Goal: Task Accomplishment & Management: Use online tool/utility

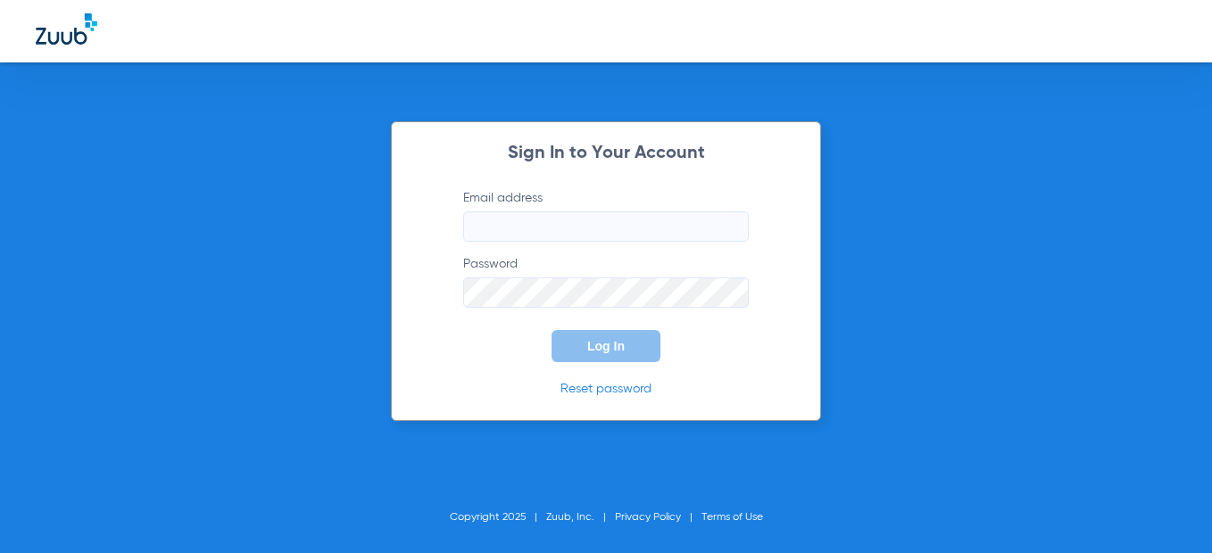
type input "[EMAIL_ADDRESS][DOMAIN_NAME]"
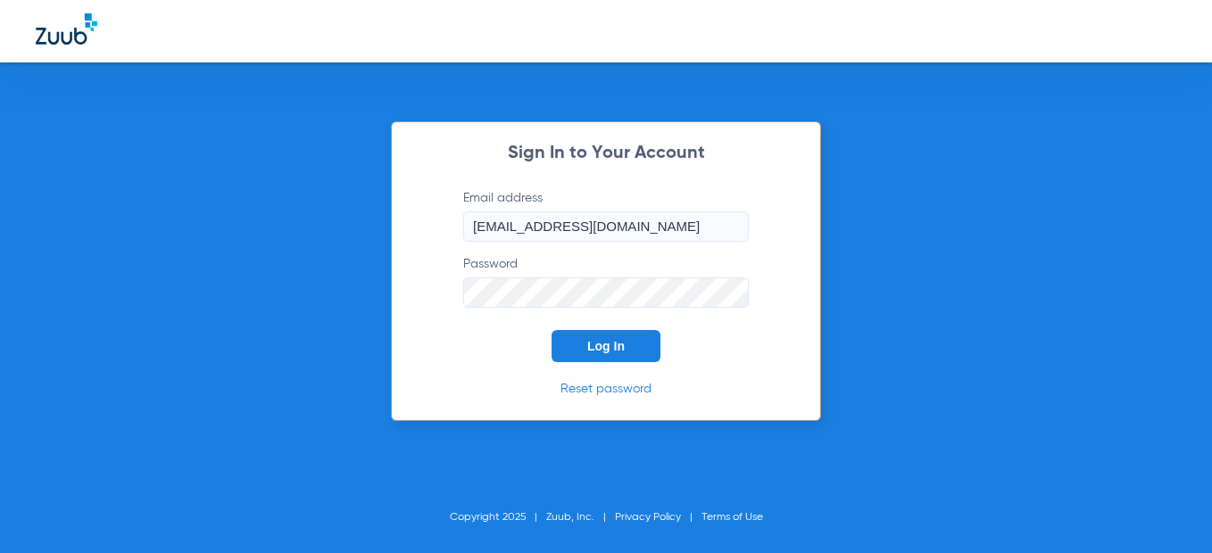
click at [622, 350] on span "Log In" at bounding box center [605, 346] width 37 height 14
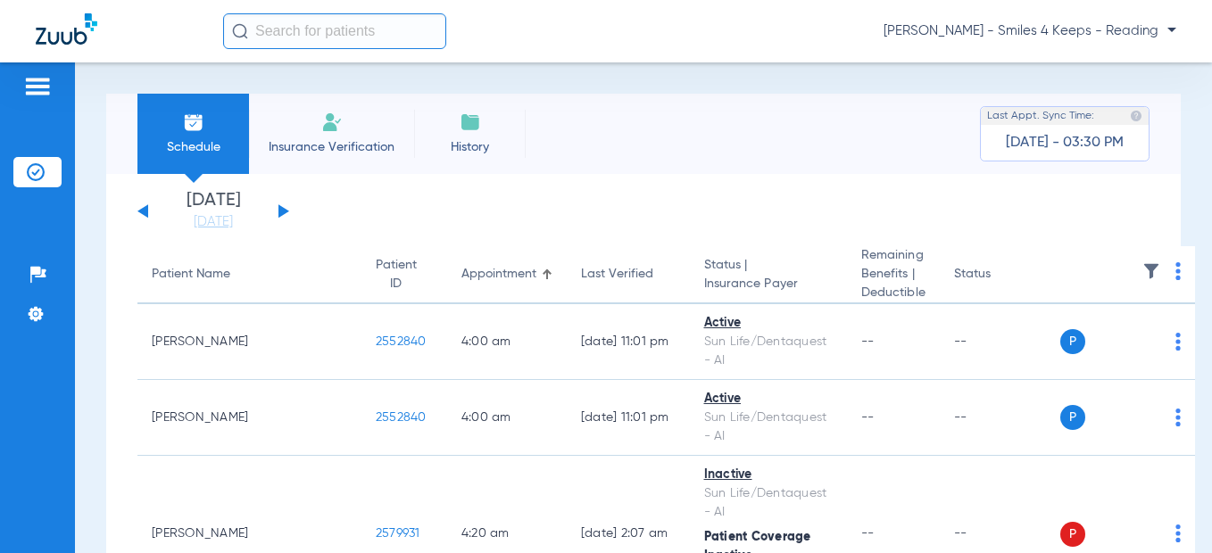
click at [284, 210] on button at bounding box center [283, 210] width 11 height 13
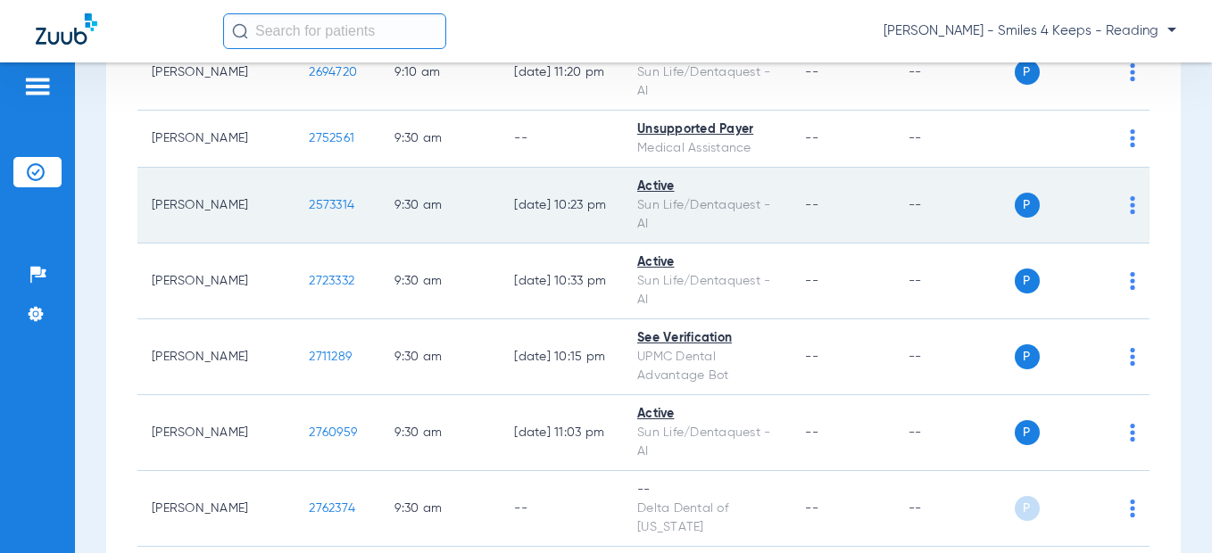
scroll to position [1784, 0]
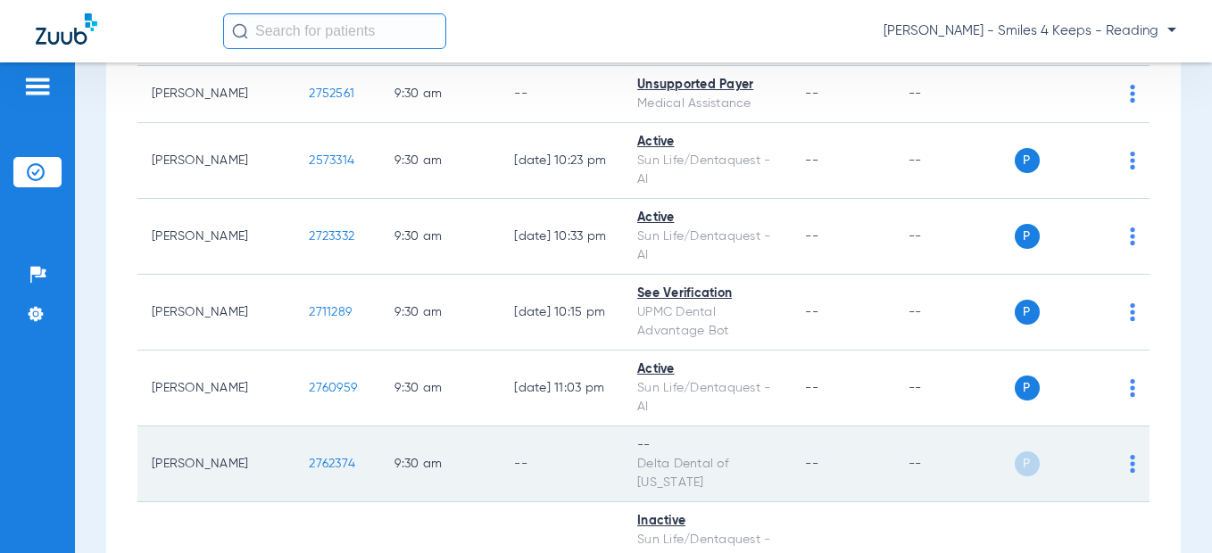
drag, startPoint x: 297, startPoint y: 269, endPoint x: 246, endPoint y: 268, distance: 50.9
click at [294, 426] on td "2762374" at bounding box center [337, 464] width 86 height 76
copy span "2762374"
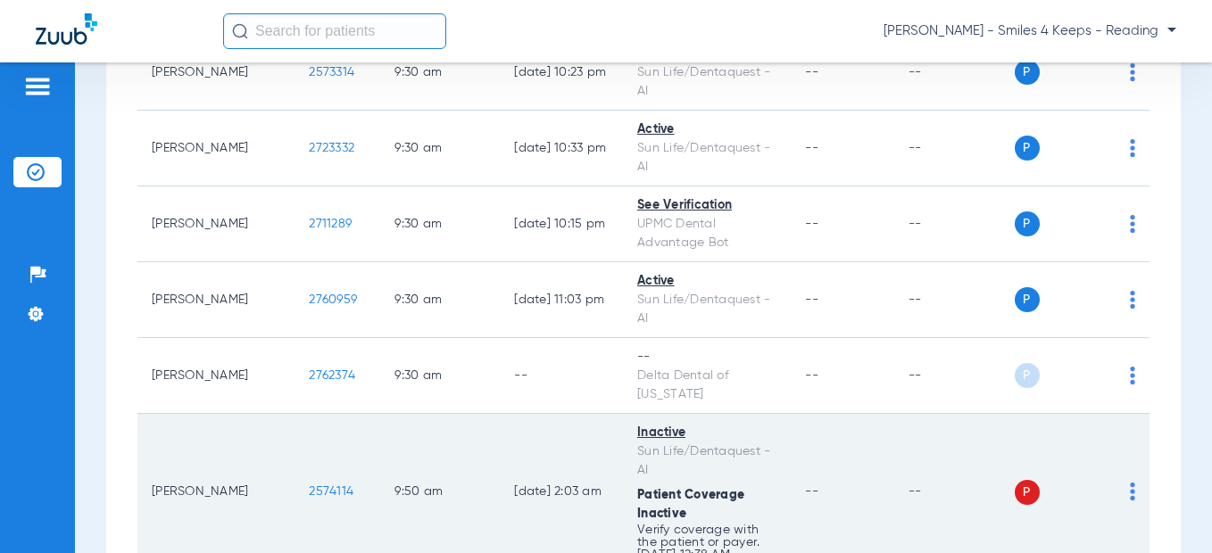
scroll to position [1874, 0]
drag, startPoint x: 302, startPoint y: 277, endPoint x: 226, endPoint y: 286, distance: 76.3
click at [226, 413] on tr "[PERSON_NAME] 2574114 9:50 AM [DATE] 2:03 AM Inactive Sun Life/Dentaquest - AI …" at bounding box center [643, 491] width 1012 height 157
drag, startPoint x: 253, startPoint y: 281, endPoint x: 267, endPoint y: 281, distance: 13.4
copy tr "2574114"
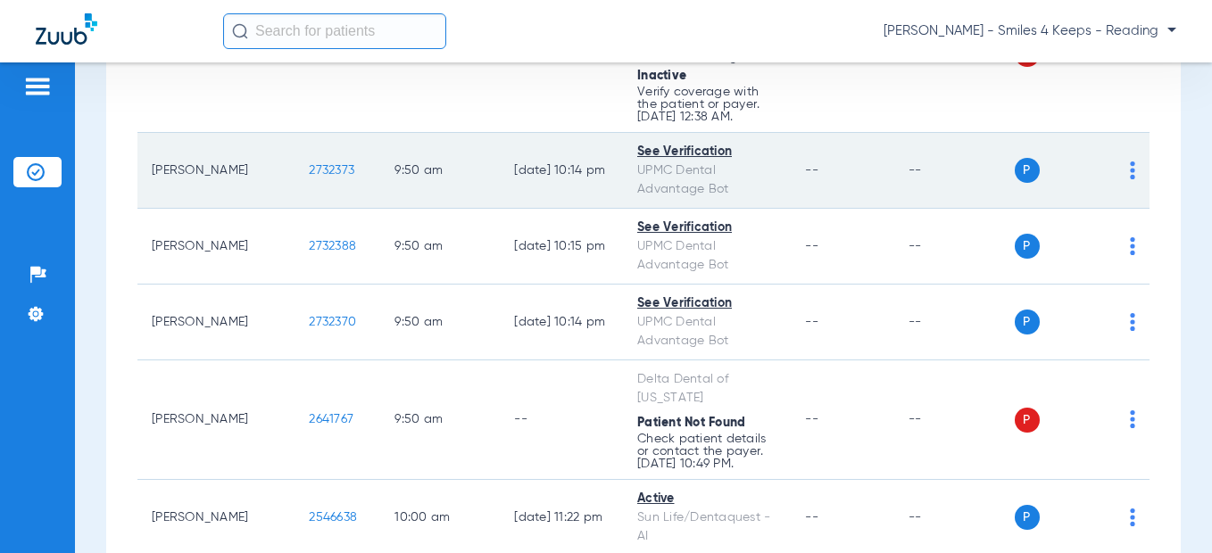
scroll to position [2320, 0]
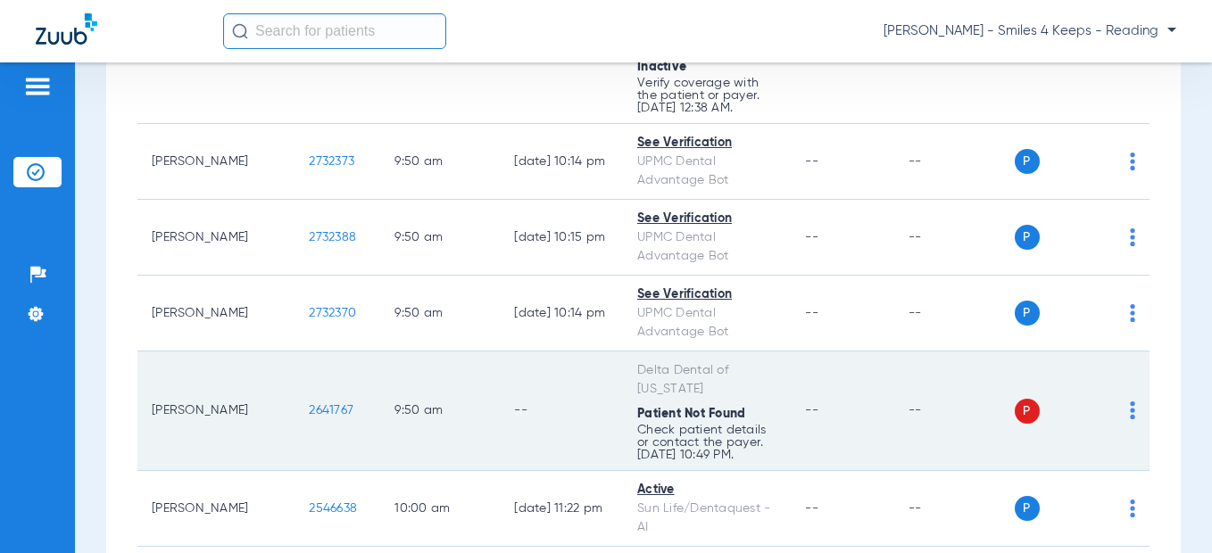
drag, startPoint x: 293, startPoint y: 199, endPoint x: 250, endPoint y: 199, distance: 42.8
click at [294, 352] on td "2641767" at bounding box center [337, 412] width 86 height 120
copy span "2641767"
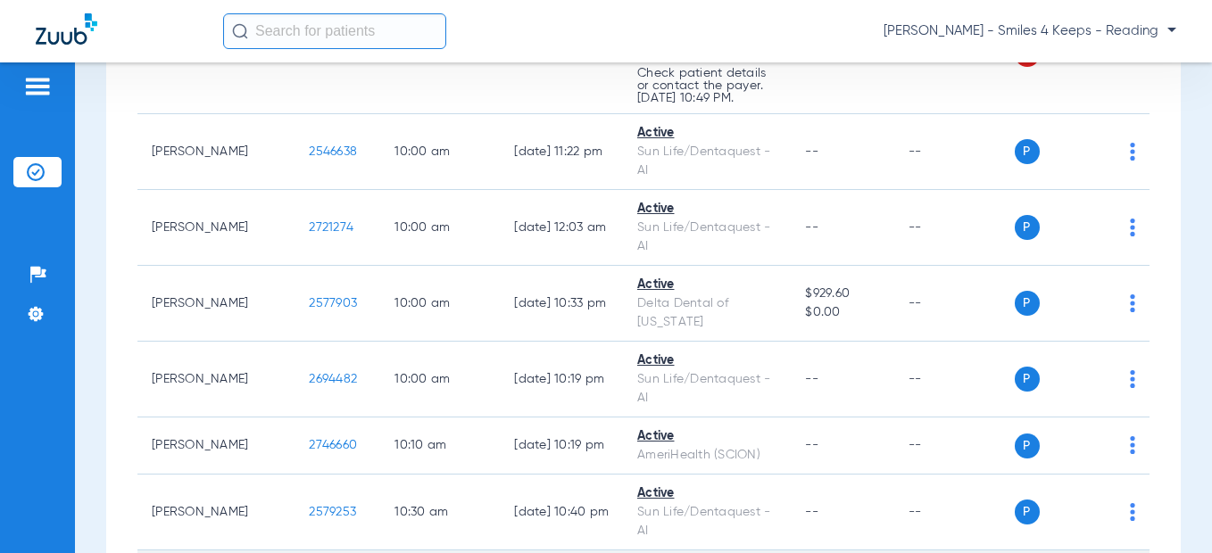
scroll to position [2855, 0]
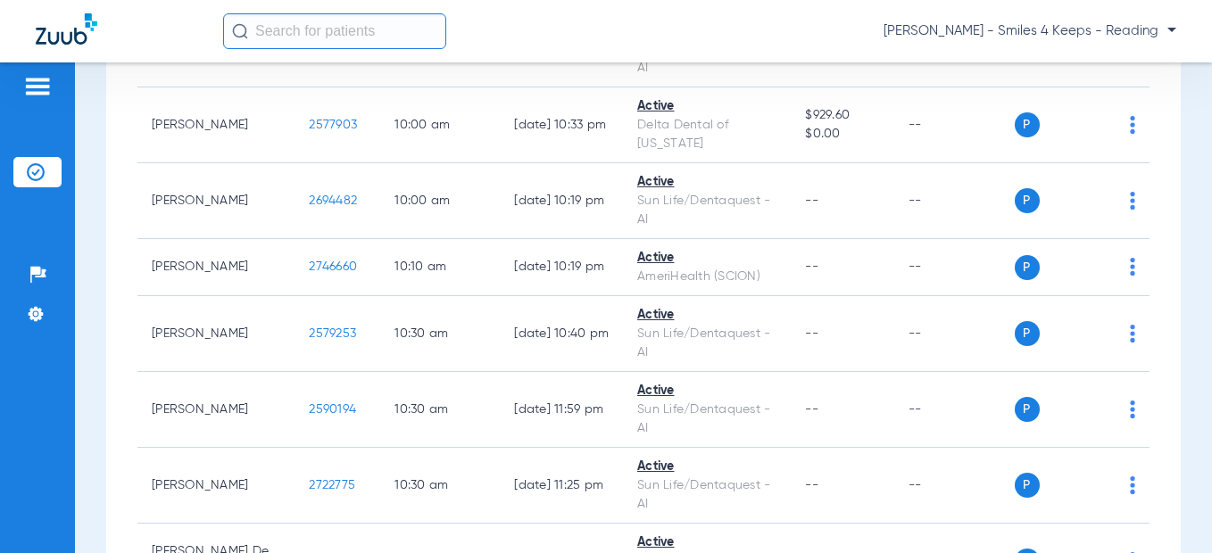
drag, startPoint x: 287, startPoint y: 334, endPoint x: 241, endPoint y: 334, distance: 46.4
drag, startPoint x: 241, startPoint y: 334, endPoint x: 256, endPoint y: 330, distance: 15.6
copy span "2481172"
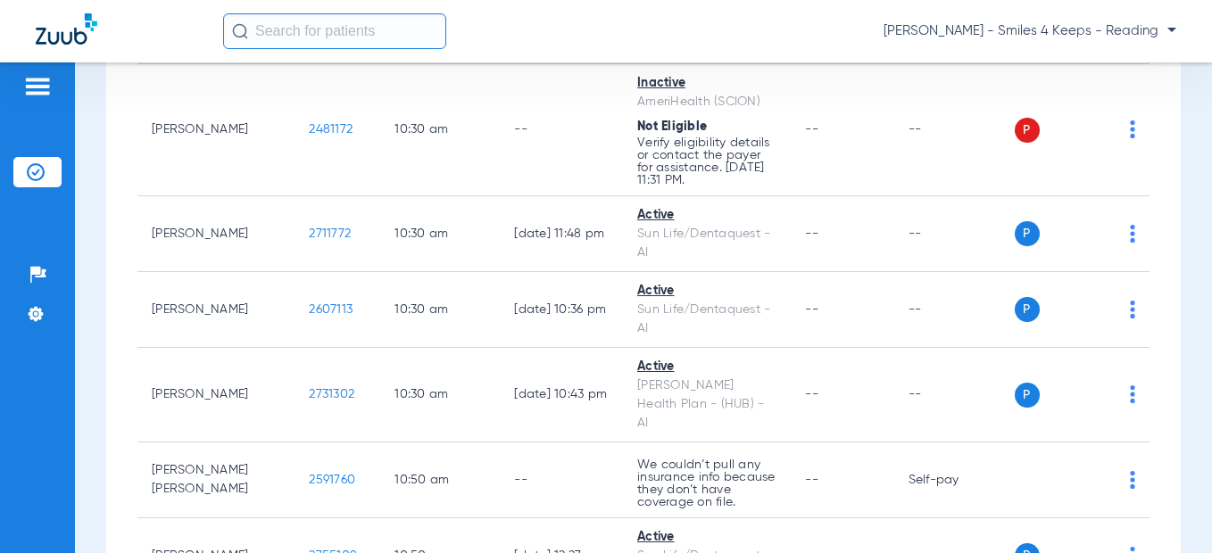
scroll to position [3569, 0]
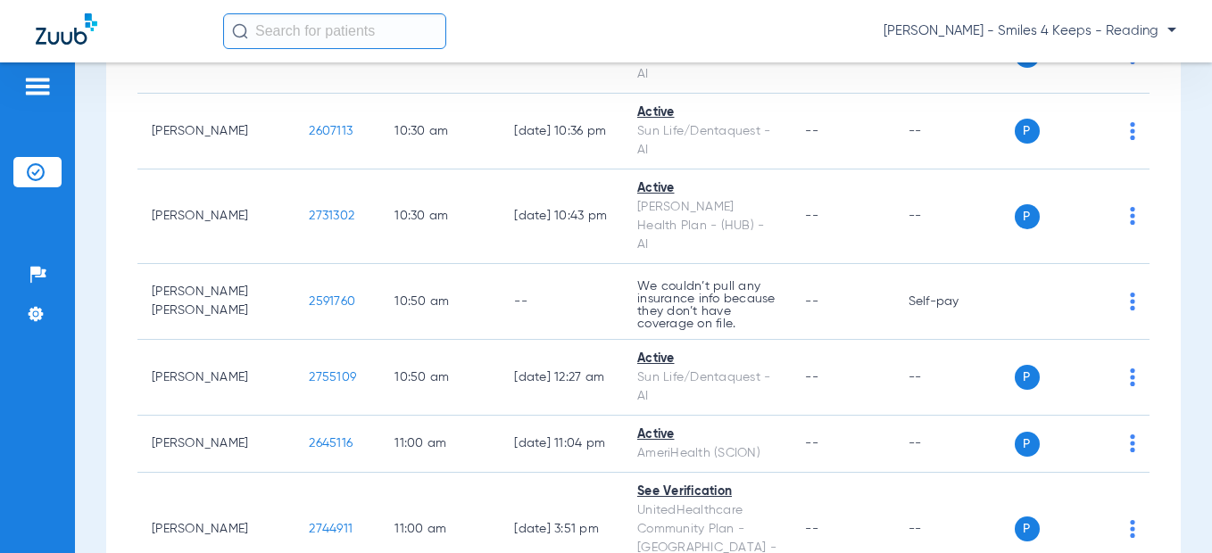
drag, startPoint x: 294, startPoint y: 284, endPoint x: 242, endPoint y: 281, distance: 51.8
drag, startPoint x: 253, startPoint y: 278, endPoint x: 269, endPoint y: 274, distance: 17.5
copy span "2732121"
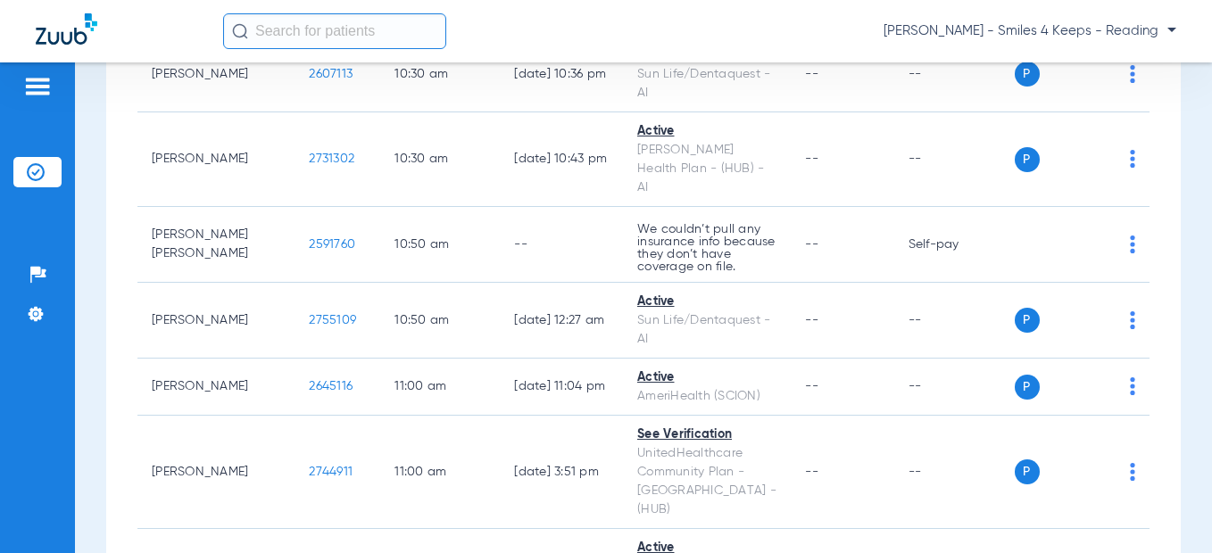
scroll to position [3658, 0]
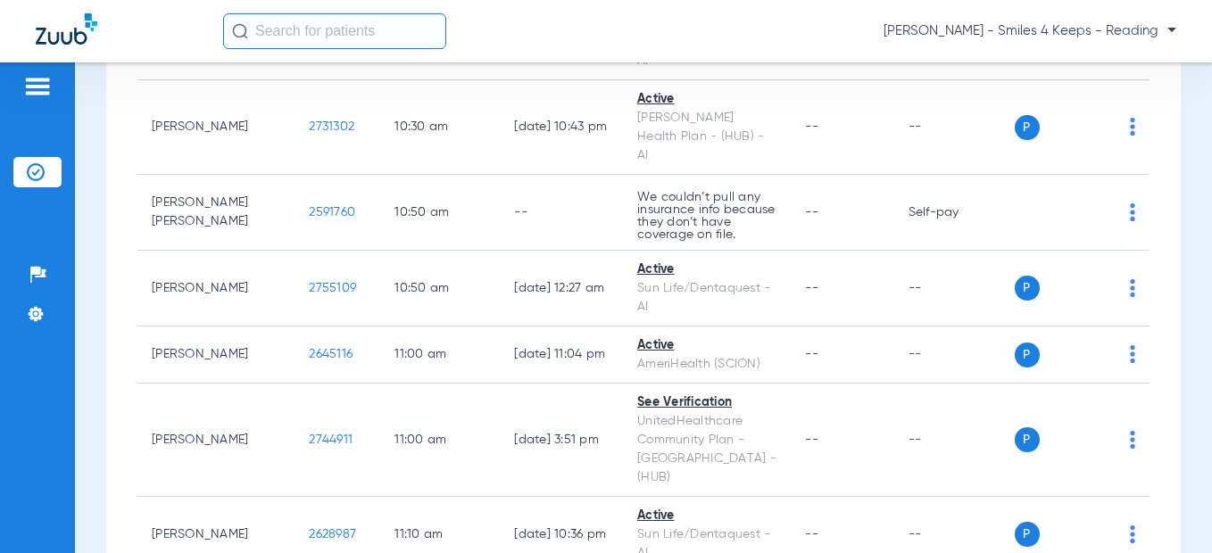
drag, startPoint x: 300, startPoint y: 316, endPoint x: 244, endPoint y: 315, distance: 56.2
copy span "2732932"
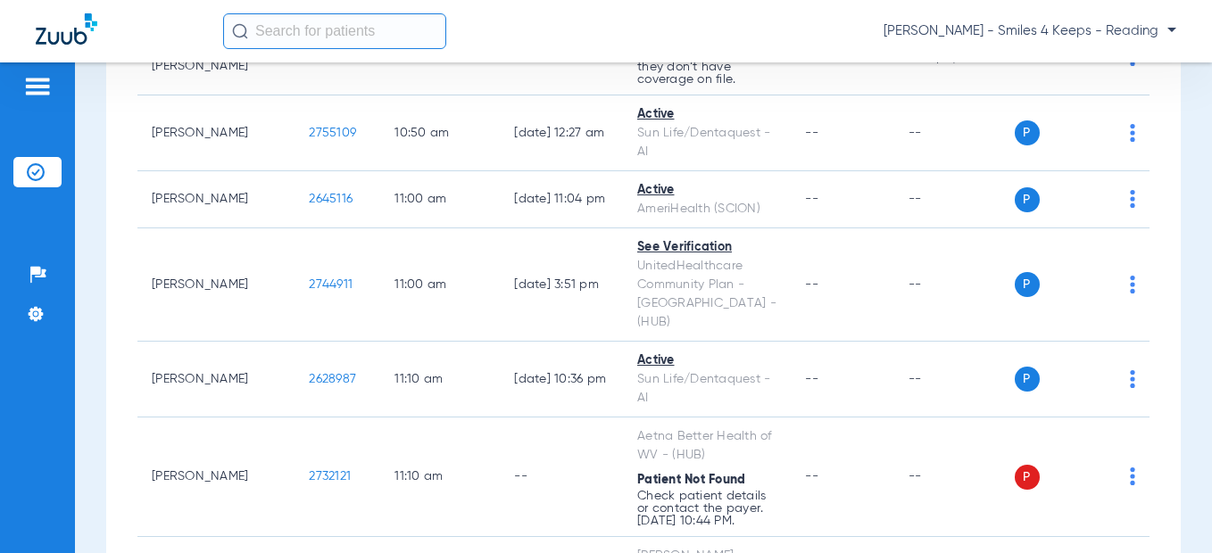
scroll to position [3781, 0]
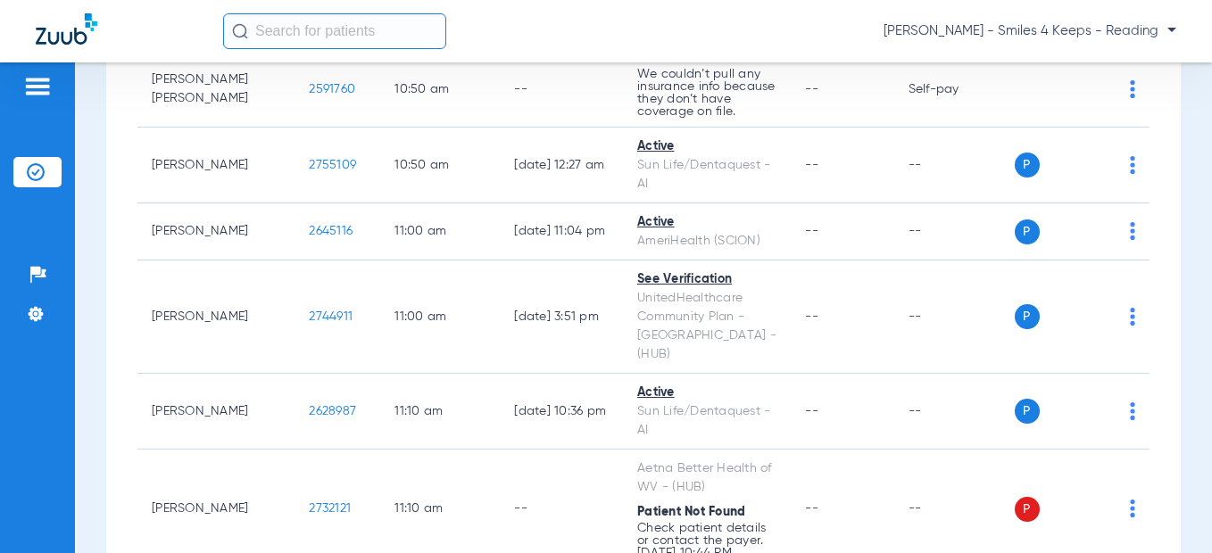
copy span "2732932"
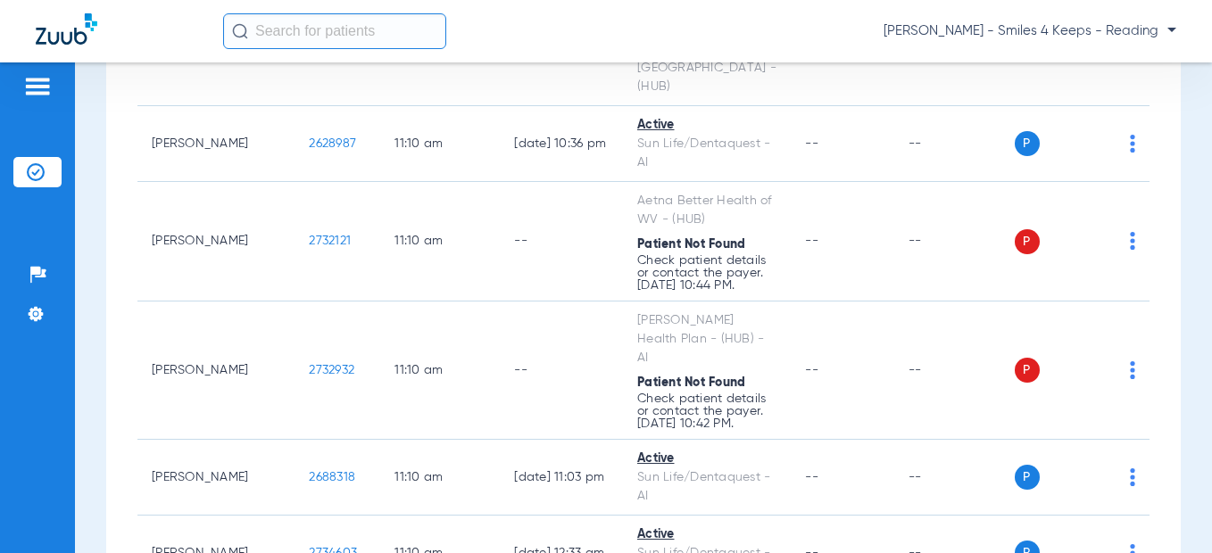
drag, startPoint x: 300, startPoint y: 165, endPoint x: 239, endPoint y: 168, distance: 60.7
copy span "2755811"
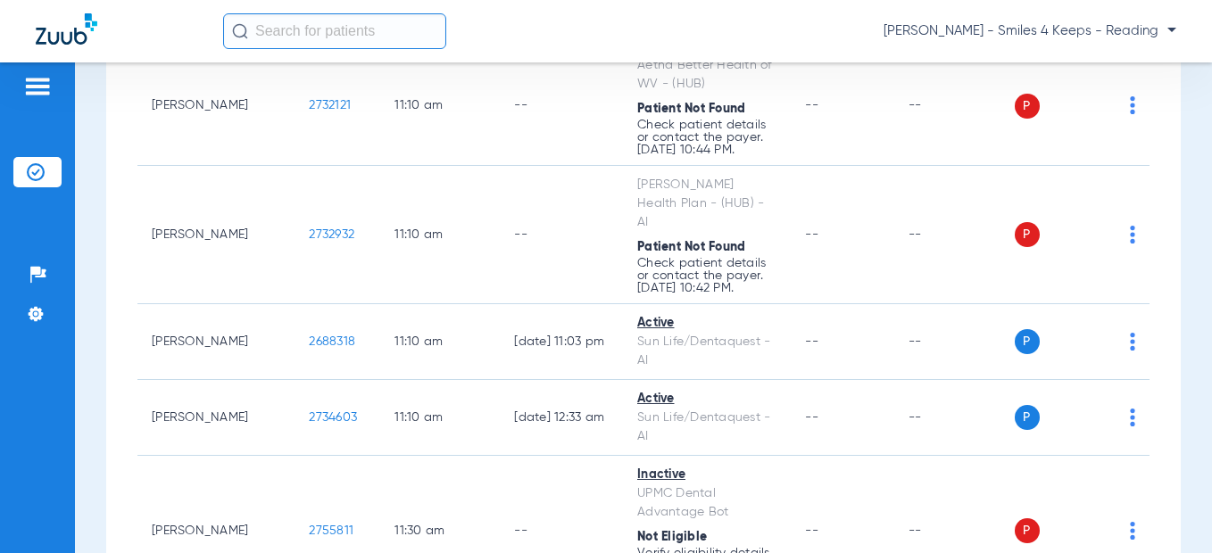
scroll to position [4317, 0]
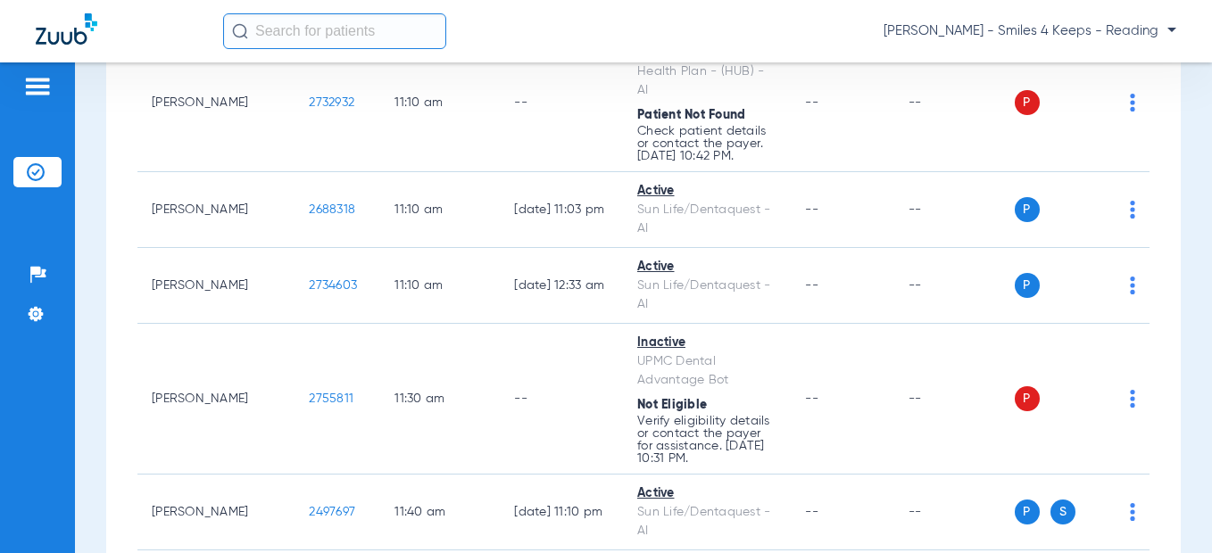
drag, startPoint x: 306, startPoint y: 251, endPoint x: 248, endPoint y: 252, distance: 58.0
copy span "2732601"
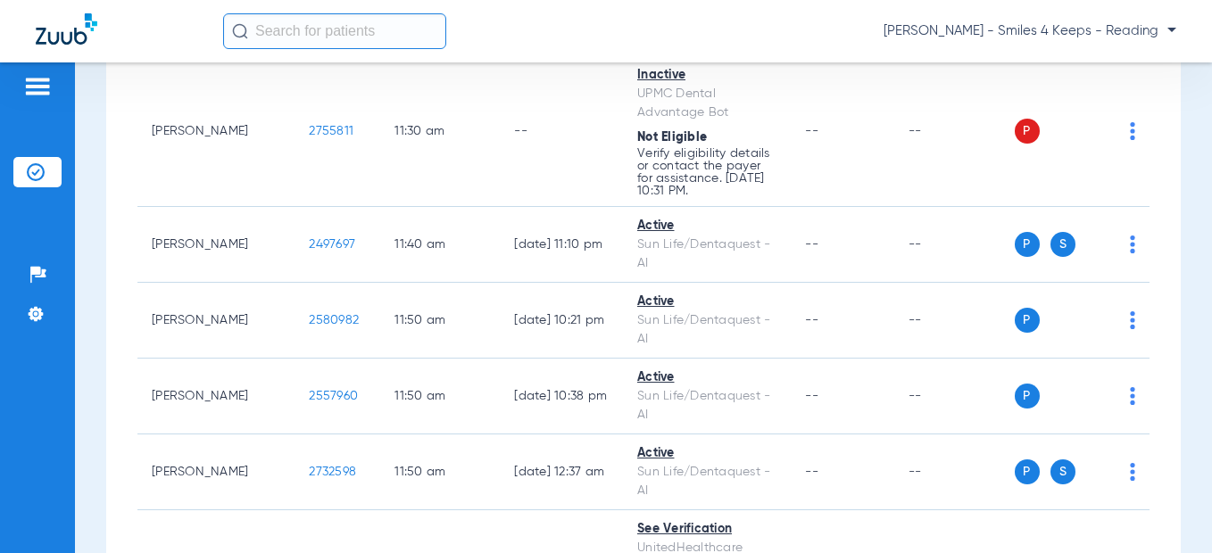
scroll to position [4495, 0]
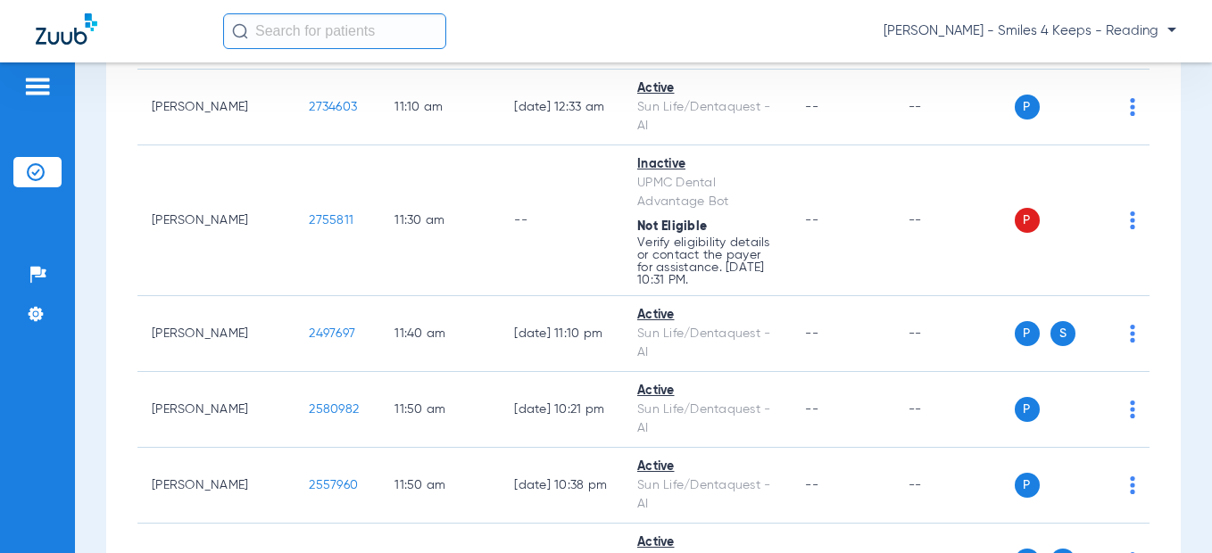
drag, startPoint x: 298, startPoint y: 235, endPoint x: 247, endPoint y: 234, distance: 50.9
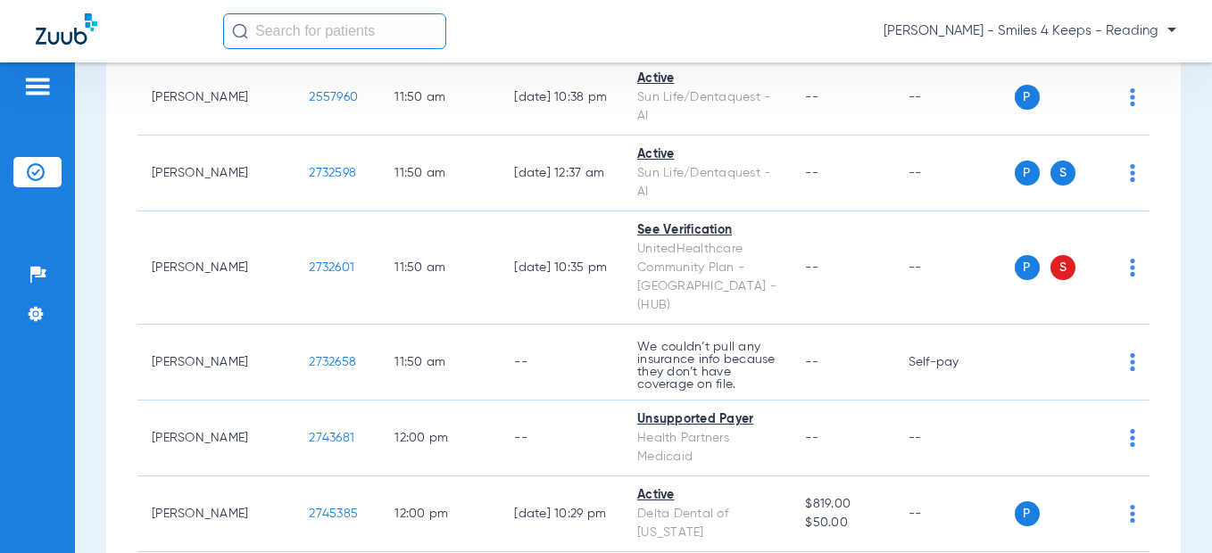
scroll to position [4852, 0]
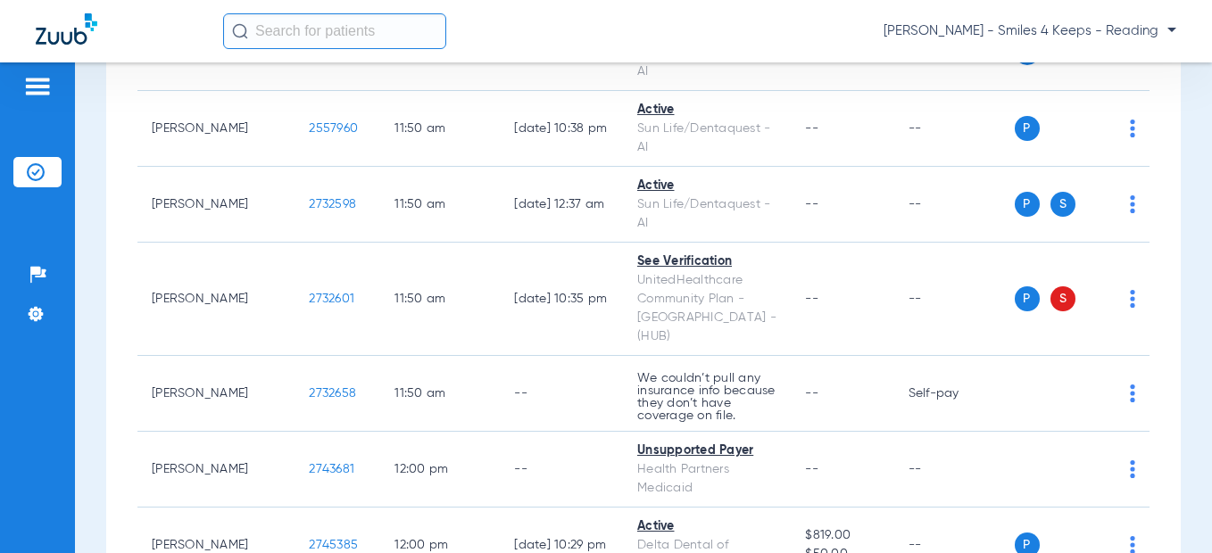
drag, startPoint x: 309, startPoint y: 173, endPoint x: 247, endPoint y: 175, distance: 61.6
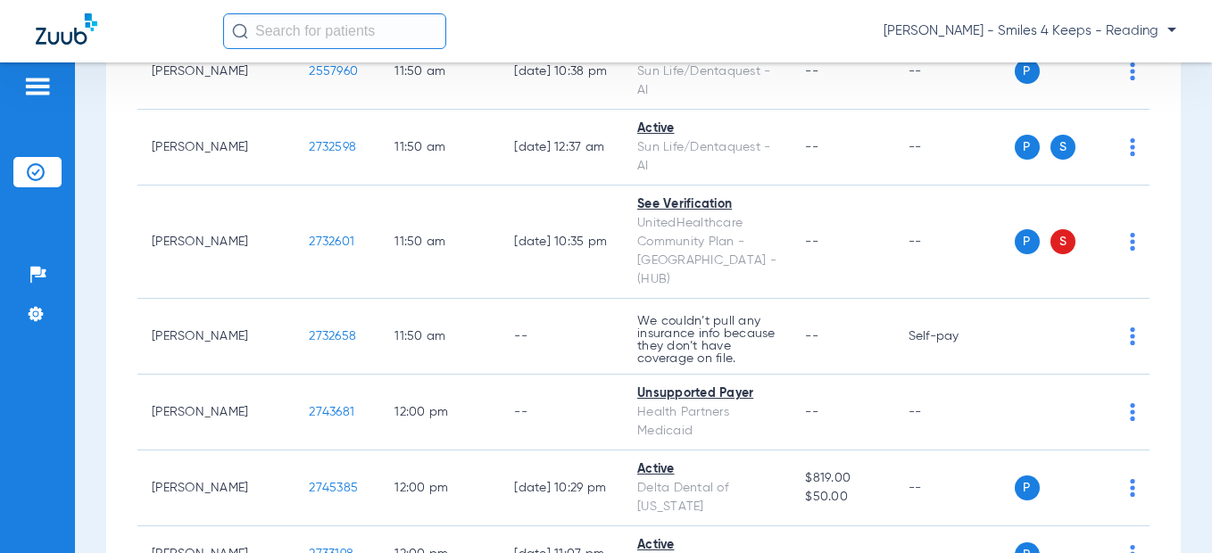
scroll to position [4941, 0]
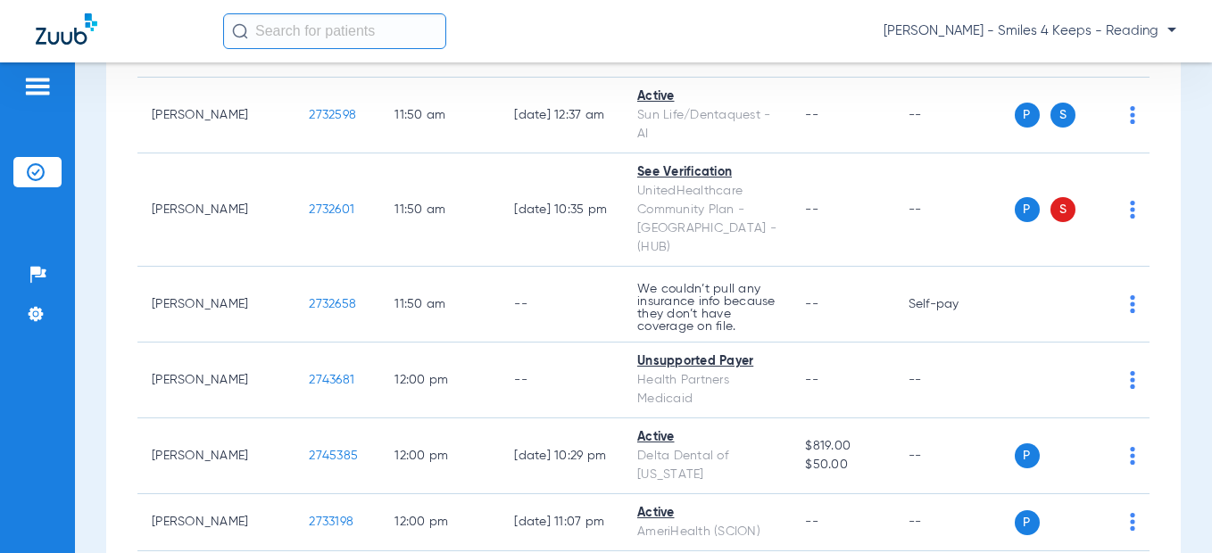
drag, startPoint x: 301, startPoint y: 299, endPoint x: 244, endPoint y: 299, distance: 56.2
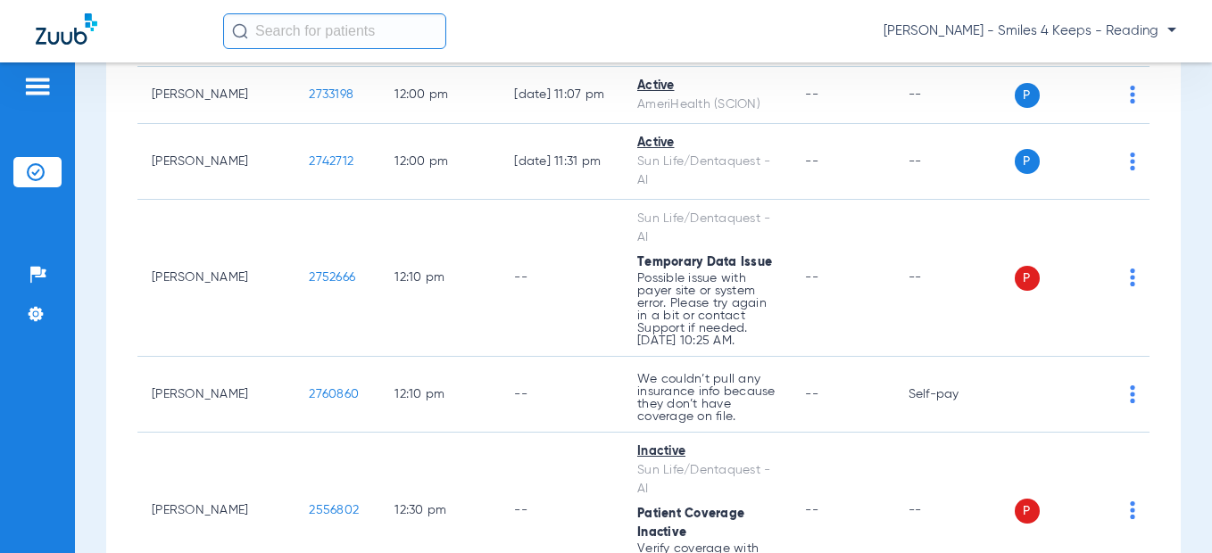
scroll to position [5387, 0]
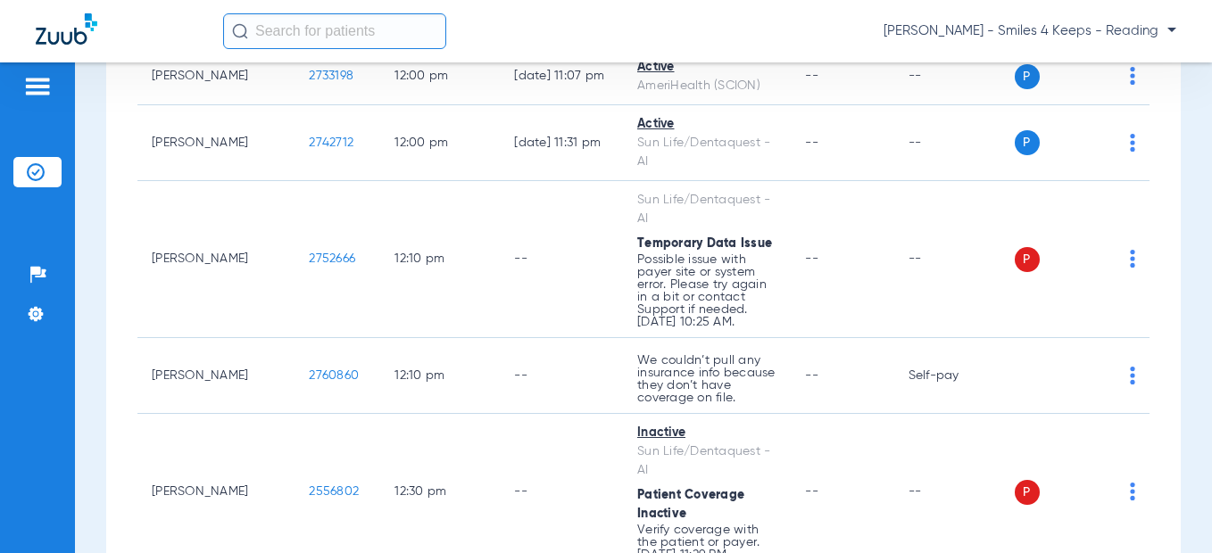
drag, startPoint x: 299, startPoint y: 167, endPoint x: 247, endPoint y: 166, distance: 51.8
drag, startPoint x: 248, startPoint y: 165, endPoint x: 261, endPoint y: 163, distance: 13.5
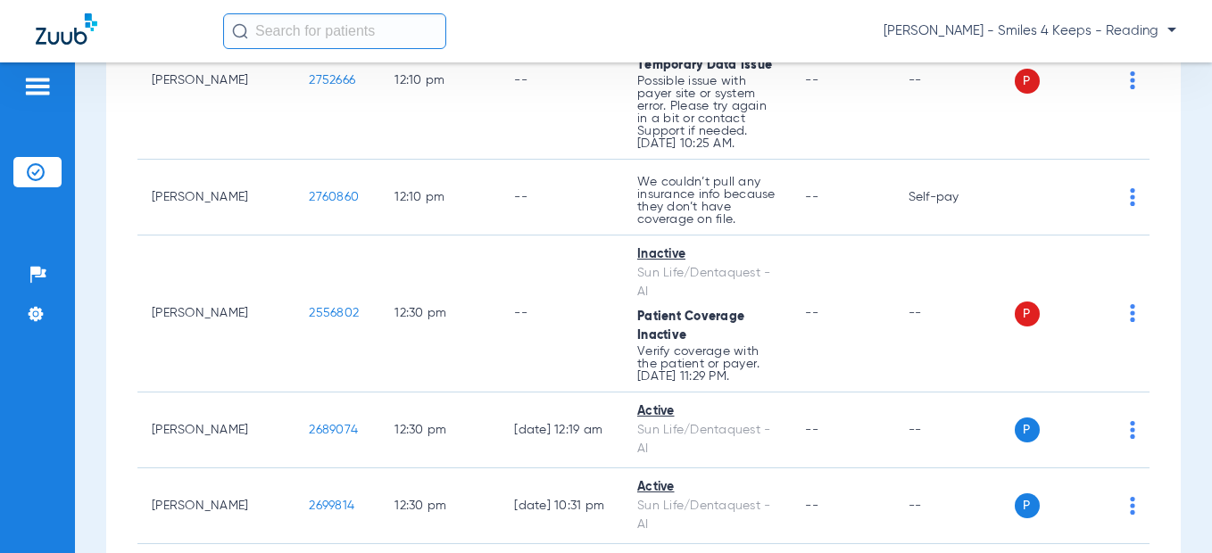
scroll to position [5298, 0]
